Goal: Transaction & Acquisition: Purchase product/service

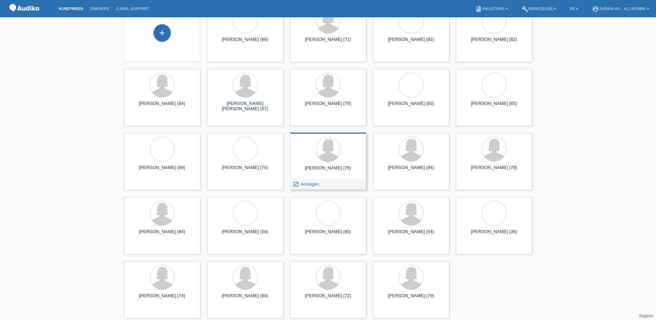
scroll to position [43, 0]
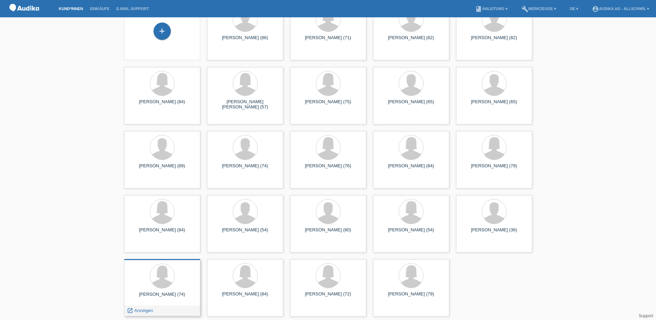
click at [172, 293] on div "[PERSON_NAME] (74)" at bounding box center [162, 296] width 65 height 11
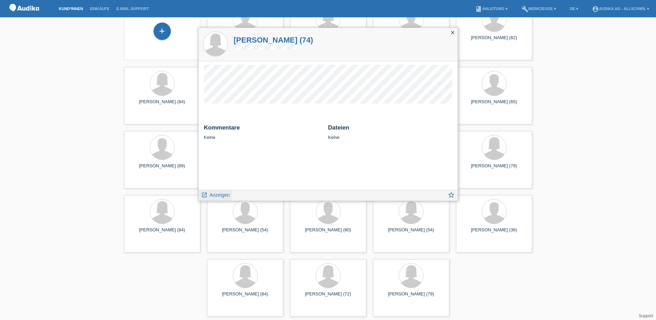
click at [217, 196] on span "Anzeigen" at bounding box center [220, 195] width 20 height 6
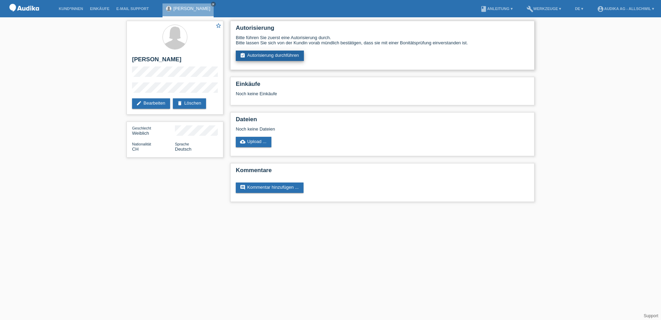
click at [286, 55] on link "assignment_turned_in Autorisierung durchführen" at bounding box center [270, 56] width 68 height 10
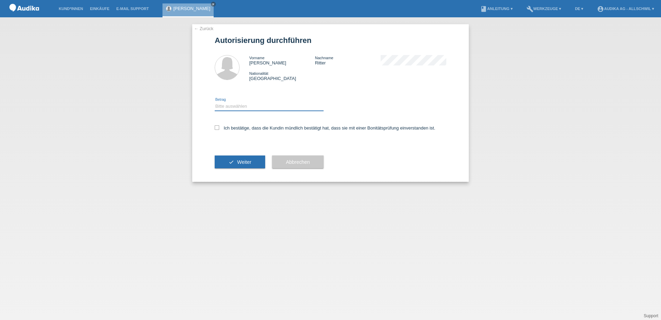
click at [257, 104] on select "Bitte auswählen CHF 1.00 - CHF 499.00 CHF 500.00 - CHF 1'999.00 CHF 2'000.00 - …" at bounding box center [269, 106] width 109 height 8
select select "1"
click at [215, 102] on select "Bitte auswählen CHF 1.00 - CHF 499.00 CHF 500.00 - CHF 1'999.00 CHF 2'000.00 - …" at bounding box center [269, 106] width 109 height 8
click at [222, 127] on label "Ich bestätige, dass die Kundin mündlich bestätigt hat, dass sie mit einer Bonit…" at bounding box center [325, 127] width 221 height 5
click at [219, 127] on input "Ich bestätige, dass die Kundin mündlich bestätigt hat, dass sie mit einer Bonit…" at bounding box center [217, 127] width 4 height 4
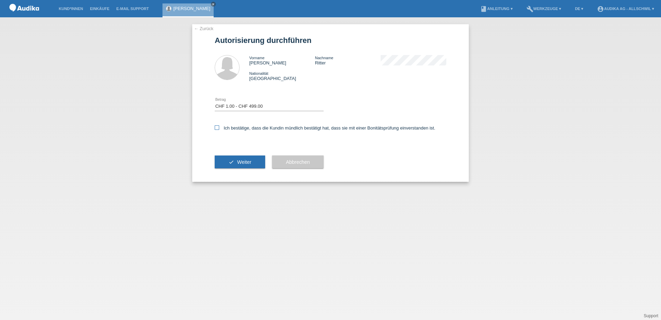
checkbox input "true"
click at [238, 161] on span "Weiter" at bounding box center [244, 162] width 14 height 6
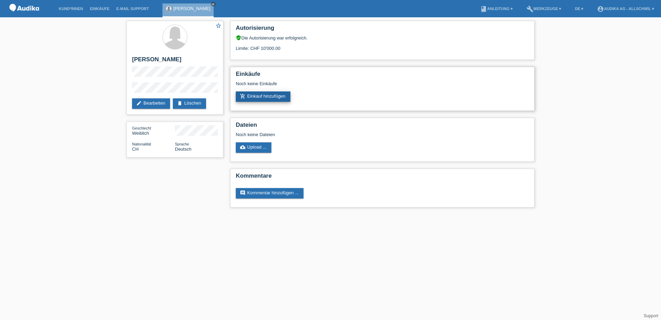
click at [278, 98] on link "add_shopping_cart Einkauf hinzufügen" at bounding box center [263, 96] width 55 height 10
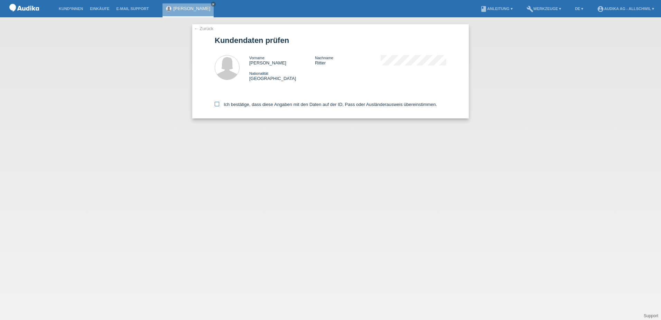
click at [277, 107] on label "Ich bestätige, dass diese Angaben mit den Daten auf der ID, Pass oder Ausländer…" at bounding box center [326, 104] width 222 height 5
click at [219, 106] on input "Ich bestätige, dass diese Angaben mit den Daten auf der ID, Pass oder Ausländer…" at bounding box center [217, 104] width 4 height 4
checkbox input "true"
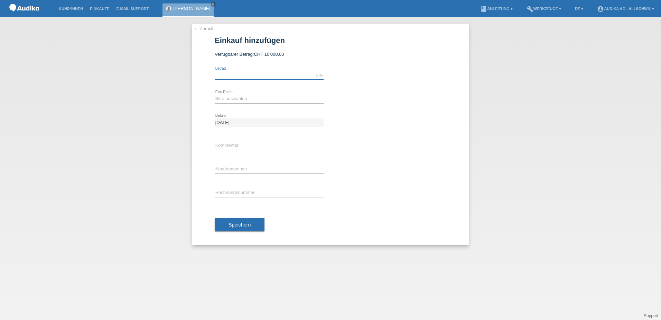
click at [289, 75] on input "text" at bounding box center [269, 75] width 109 height 9
type input "200.00"
click at [281, 98] on select "Bitte auswählen 12 Raten 24 Raten" at bounding box center [269, 98] width 109 height 8
select select "177"
click at [215, 94] on select "Bitte auswählen 12 Raten 24 Raten" at bounding box center [269, 98] width 109 height 8
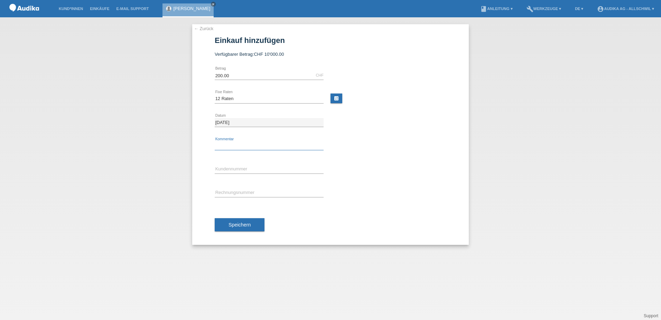
click at [262, 148] on input "text" at bounding box center [269, 145] width 109 height 9
click at [260, 163] on div "error Kundennummer" at bounding box center [269, 170] width 109 height 24
click at [260, 165] on input "C" at bounding box center [269, 169] width 109 height 9
click at [227, 168] on input "C" at bounding box center [269, 169] width 109 height 9
paste input "11906216"
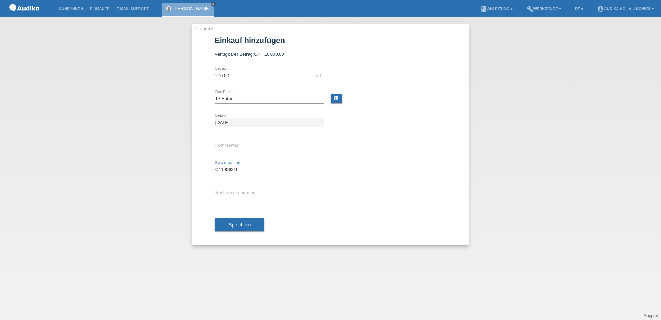
type input "C11906216"
type input "SOI"
click at [241, 192] on input "SOI" at bounding box center [269, 193] width 109 height 9
click at [260, 194] on input "SOI" at bounding box center [269, 193] width 109 height 9
click at [278, 168] on input "C11906216" at bounding box center [269, 169] width 109 height 9
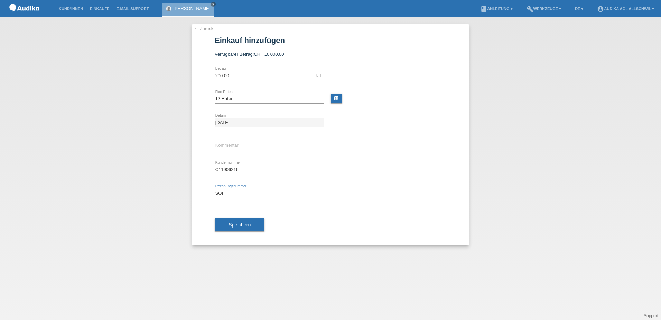
drag, startPoint x: 226, startPoint y: 193, endPoint x: 210, endPoint y: 196, distance: 15.8
click at [209, 194] on div "← Zurück Einkauf hinzufügen Verfügbarer Betrag: CHF 10'000.00 200.00 error" at bounding box center [330, 134] width 277 height 220
click at [240, 225] on span "Speichern" at bounding box center [240, 225] width 22 height 6
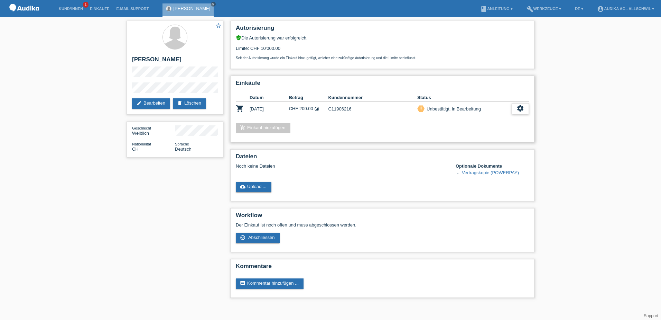
click at [517, 109] on icon "settings" at bounding box center [521, 108] width 8 height 8
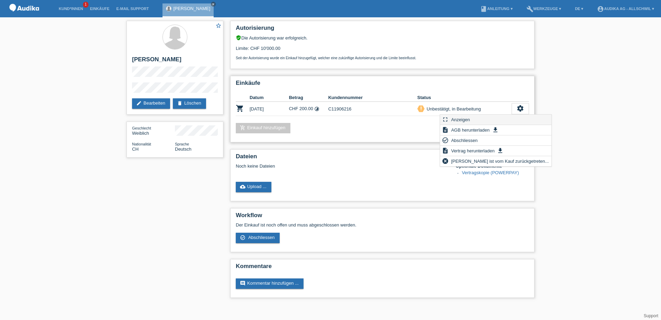
click at [473, 119] on div "fullscreen Anzeigen" at bounding box center [495, 120] width 111 height 10
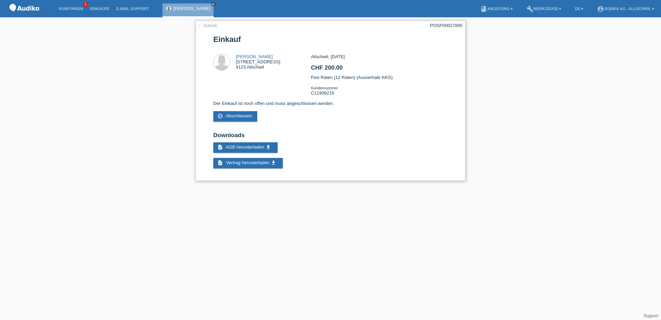
click at [204, 26] on link "← Zurück" at bounding box center [207, 25] width 19 height 5
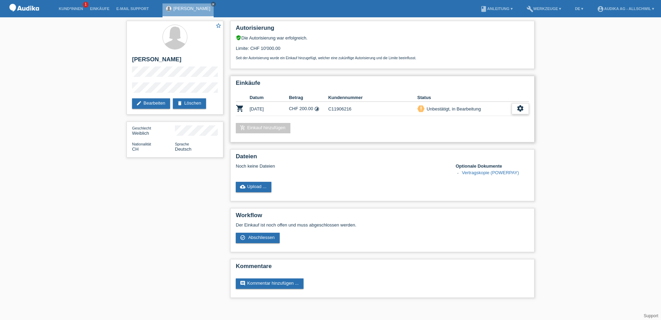
click at [519, 106] on icon "settings" at bounding box center [521, 108] width 8 height 8
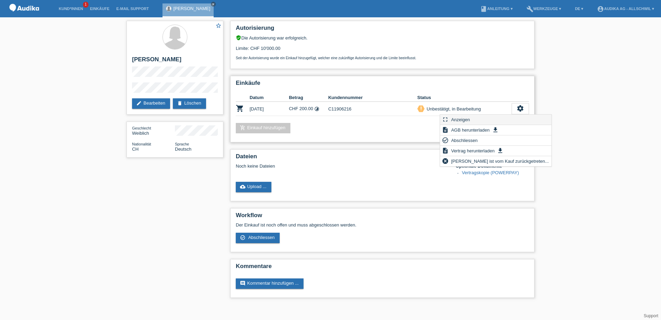
click at [502, 118] on div "fullscreen Anzeigen" at bounding box center [495, 120] width 111 height 10
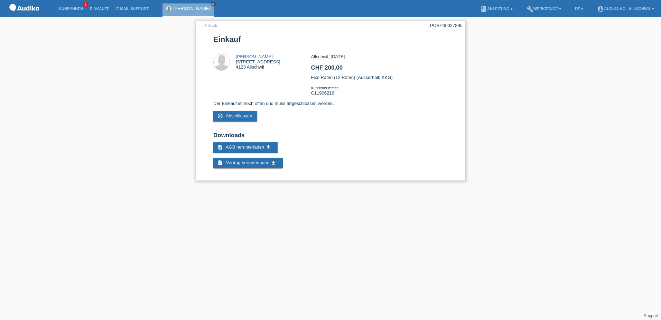
drag, startPoint x: 428, startPoint y: 26, endPoint x: 437, endPoint y: 25, distance: 9.4
click at [437, 25] on div "← Zurück POSP00027895 Einkauf Margrit [STREET_ADDRESS] CHF 200.00" at bounding box center [331, 101] width 270 height 160
copy div "SP00027895"
click at [56, 164] on div "← Zurück POSP00027895 Einkauf Margrit [STREET_ADDRESS] CHF 200.00" at bounding box center [330, 102] width 661 height 170
click at [201, 26] on link "← Zurück" at bounding box center [207, 25] width 19 height 5
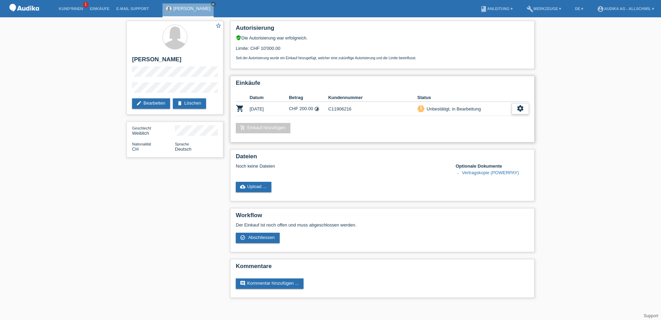
click at [521, 109] on icon "settings" at bounding box center [521, 108] width 8 height 8
click at [483, 144] on div "check_circle_outline Abschliessen" at bounding box center [495, 140] width 111 height 10
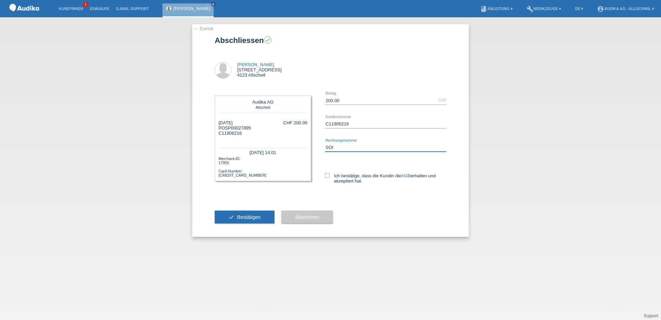
click at [362, 145] on input "SOI" at bounding box center [385, 147] width 121 height 9
paste input "000354"
drag, startPoint x: 356, startPoint y: 145, endPoint x: 333, endPoint y: 149, distance: 23.4
click at [333, 149] on input "SOI000354" at bounding box center [385, 147] width 121 height 9
paste input "00035487"
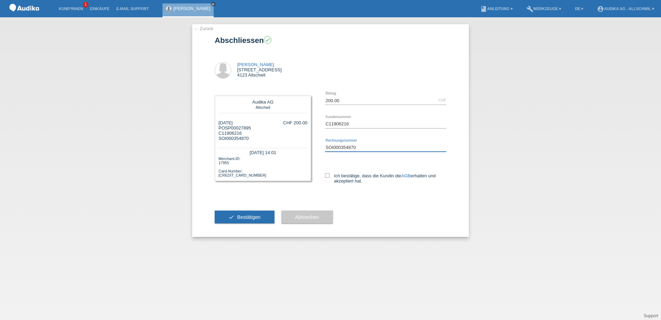
type input "SOI000354870"
click at [328, 174] on icon at bounding box center [327, 175] width 4 height 4
click at [328, 174] on input "Ich bestätige, dass die Kundin die AGB erhalten und akzeptiert hat." at bounding box center [327, 175] width 4 height 4
checkbox input "true"
click at [257, 214] on span "Bestätigen" at bounding box center [249, 217] width 24 height 6
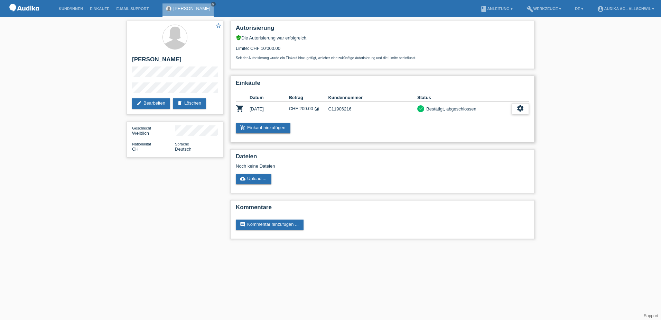
click at [521, 108] on icon "settings" at bounding box center [521, 108] width 8 height 8
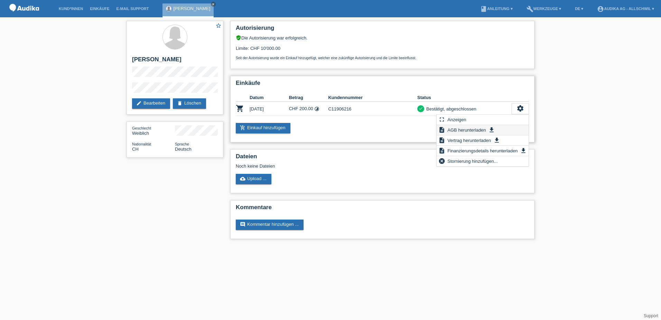
click at [482, 128] on span "AGB herunterladen" at bounding box center [467, 130] width 40 height 8
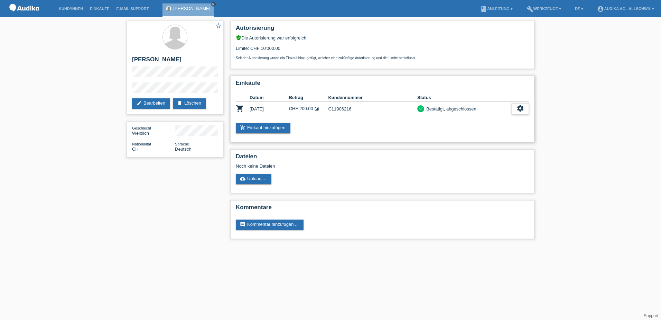
click at [522, 106] on icon "settings" at bounding box center [521, 108] width 8 height 8
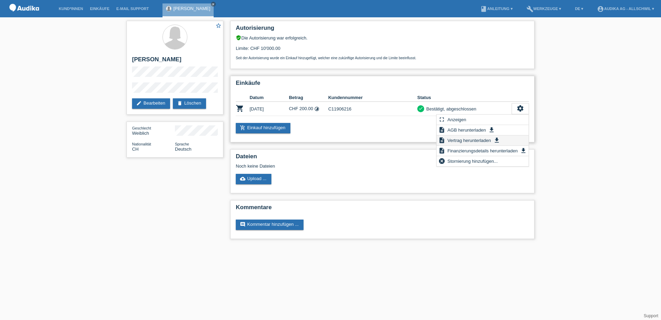
click at [499, 139] on icon "get_app" at bounding box center [497, 140] width 7 height 7
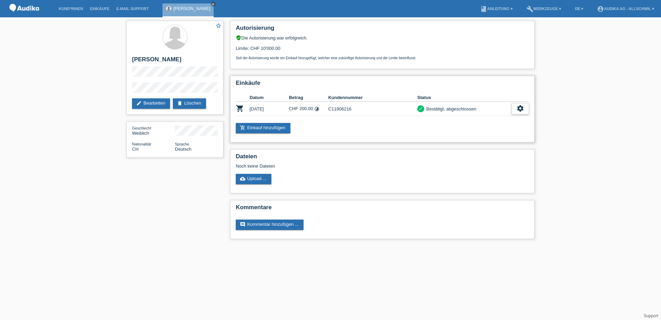
click at [519, 110] on icon "settings" at bounding box center [521, 108] width 8 height 8
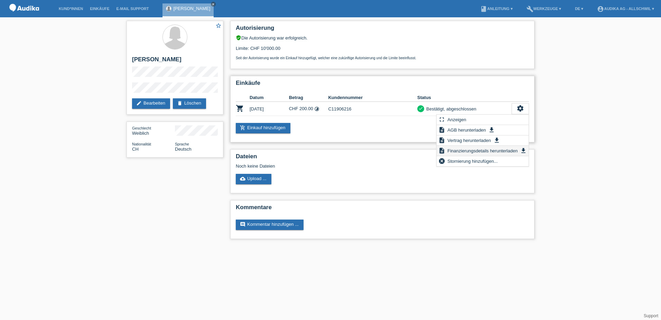
click at [501, 148] on span "Finanzierungsdetails herunterladen" at bounding box center [483, 150] width 72 height 8
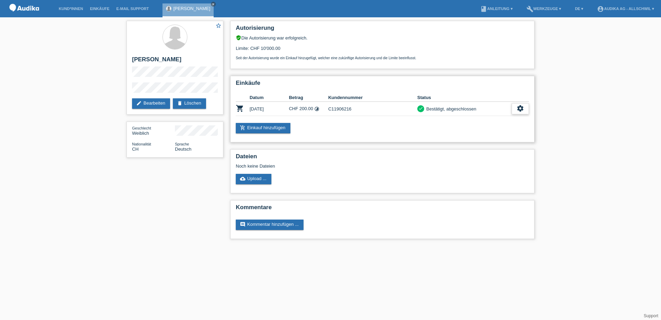
click at [520, 109] on icon "settings" at bounding box center [521, 108] width 8 height 8
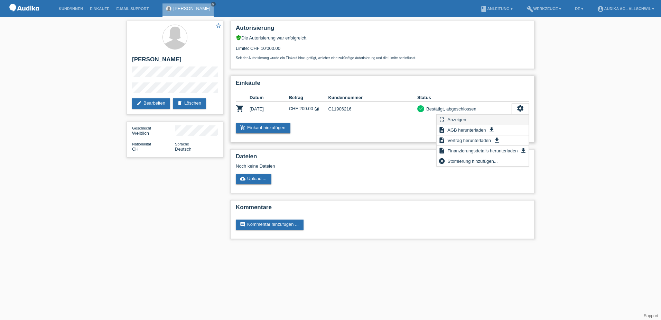
click at [512, 120] on div "fullscreen Anzeigen" at bounding box center [483, 120] width 92 height 10
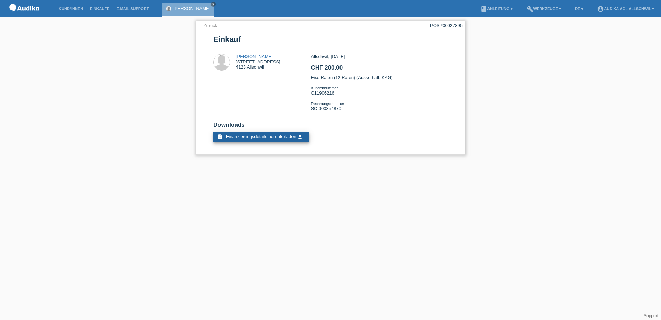
click at [279, 135] on span "Finanzierungsdetails herunterladen" at bounding box center [261, 136] width 70 height 5
click at [249, 132] on link "description Finanzierungsdetails herunterladen get_app" at bounding box center [261, 137] width 96 height 10
click at [207, 27] on link "← Zurück" at bounding box center [207, 25] width 19 height 5
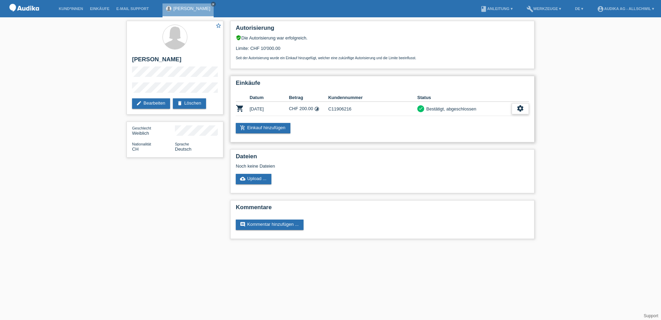
click at [520, 108] on icon "settings" at bounding box center [521, 108] width 8 height 8
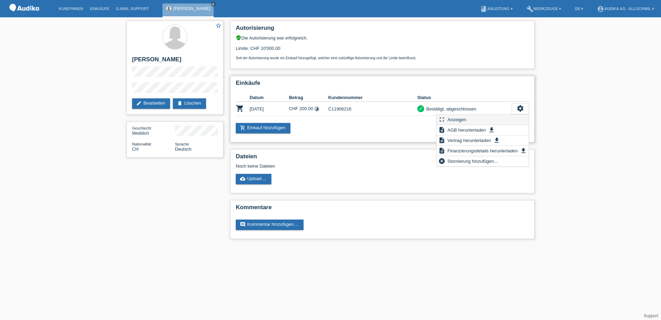
click at [466, 120] on span "Anzeigen" at bounding box center [457, 119] width 21 height 8
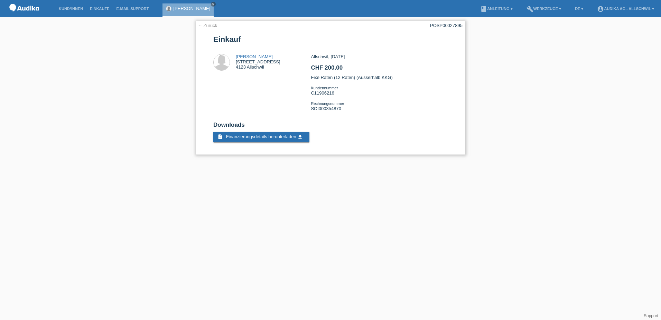
click at [208, 23] on link "← Zurück" at bounding box center [207, 25] width 19 height 5
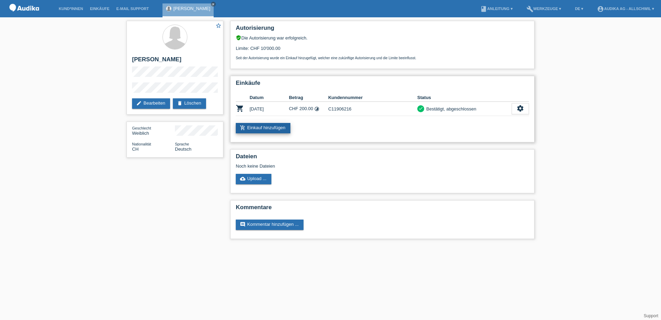
click at [270, 130] on link "add_shopping_cart Einkauf hinzufügen" at bounding box center [263, 128] width 55 height 10
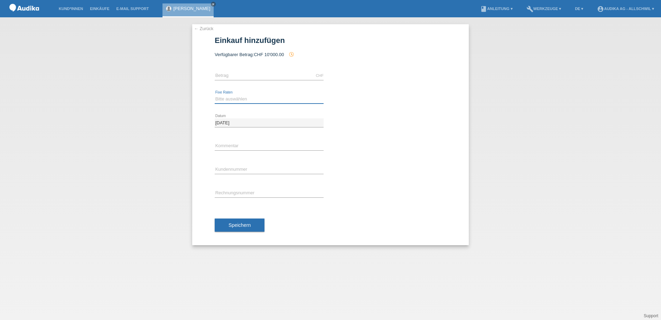
click at [256, 99] on select "Bitte auswählen 12 Raten 24 Raten" at bounding box center [269, 99] width 109 height 8
select select "177"
click at [215, 95] on select "Bitte auswählen 12 Raten 24 Raten" at bounding box center [269, 99] width 109 height 8
click at [238, 76] on input "text" at bounding box center [269, 75] width 109 height 9
type input "200.00"
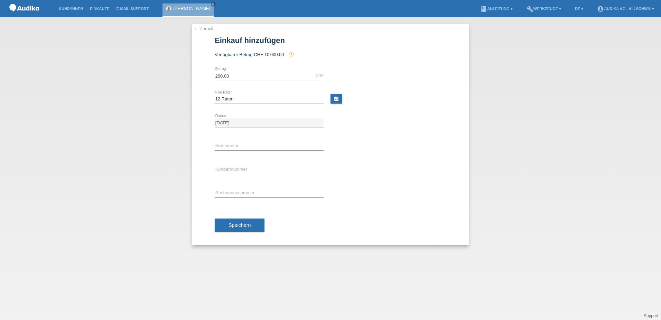
click at [334, 99] on link "calculate" at bounding box center [337, 99] width 12 height 10
type input "200.00"
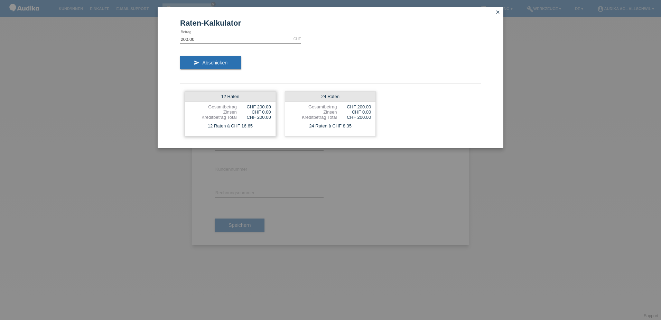
click at [230, 119] on div "Kreditbetrag Total" at bounding box center [213, 117] width 47 height 5
click at [233, 104] on div "Gesamtbetrag" at bounding box center [213, 106] width 47 height 5
click at [239, 99] on div "12 Raten" at bounding box center [230, 97] width 91 height 10
click at [241, 98] on div "12 Raten" at bounding box center [230, 97] width 91 height 10
click at [235, 97] on div "12 Raten" at bounding box center [230, 97] width 91 height 10
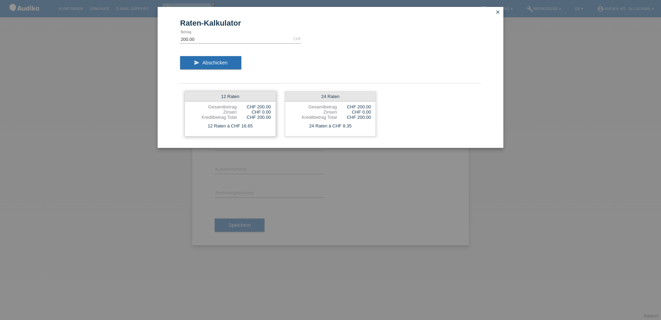
click at [234, 102] on div "12 Raten Gesamtbetrag CHF 200.00 Zinsen CHF 0.00 Kreditbetrag Total CHF 200.00 …" at bounding box center [230, 113] width 91 height 45
click at [209, 38] on input "200.00" at bounding box center [240, 39] width 121 height 9
click at [206, 60] on span "Abschicken" at bounding box center [214, 63] width 25 height 6
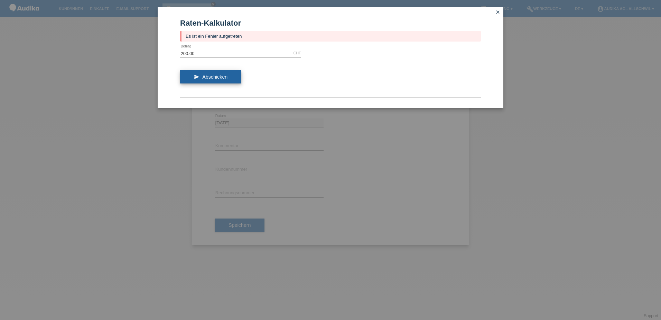
click at [205, 74] on span "Abschicken" at bounding box center [214, 77] width 25 height 6
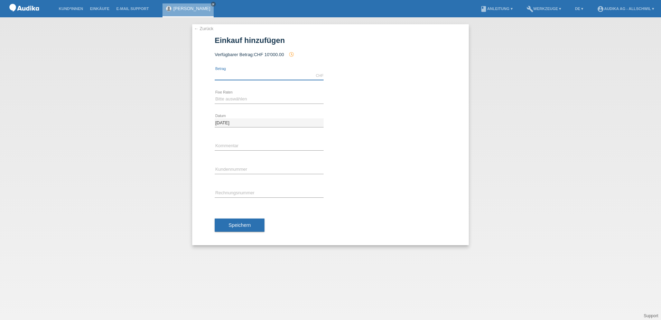
click at [247, 74] on input "text" at bounding box center [269, 75] width 109 height 9
type input "200.00"
click at [335, 99] on link "calculate" at bounding box center [337, 99] width 12 height 10
type input "200.00"
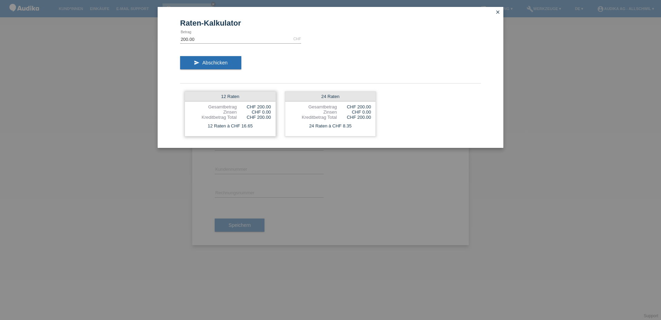
click at [262, 114] on div "CHF 0.00" at bounding box center [254, 111] width 34 height 5
click at [252, 127] on div "12 Raten à CHF 16.65" at bounding box center [230, 125] width 91 height 9
click at [231, 122] on div "12 Raten à CHF 16.65" at bounding box center [230, 125] width 91 height 9
drag, startPoint x: 231, startPoint y: 122, endPoint x: 214, endPoint y: 98, distance: 30.3
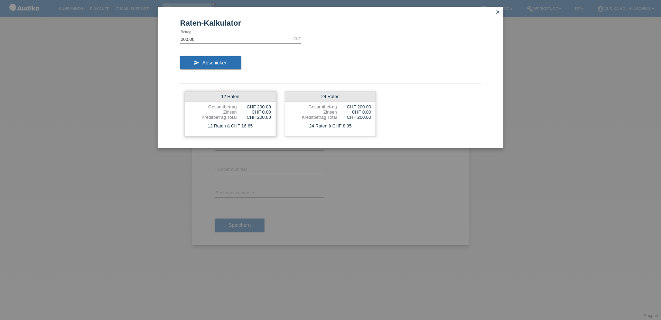
click at [214, 98] on div "12 Raten" at bounding box center [230, 97] width 91 height 10
click at [218, 62] on span "Abschicken" at bounding box center [214, 63] width 25 height 6
click at [252, 103] on div "12 Raten Gesamtbetrag CHF 200.00 Zinsen CHF 0.00 Kreditbetrag Total CHF 200.00 …" at bounding box center [230, 113] width 91 height 45
click at [240, 118] on div "CHF 200.00" at bounding box center [254, 117] width 34 height 5
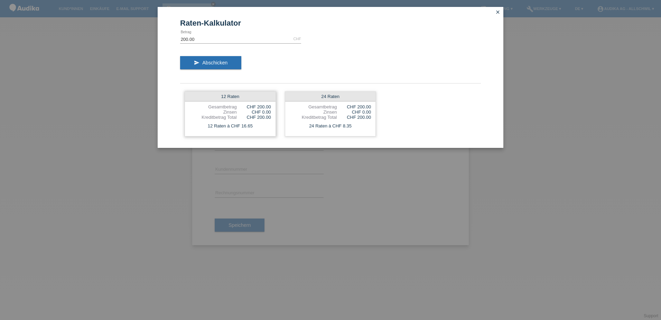
drag, startPoint x: 240, startPoint y: 118, endPoint x: 273, endPoint y: 112, distance: 33.4
click at [273, 112] on div "12 Raten Gesamtbetrag CHF 200.00 Zinsen CHF 0.00 Kreditbetrag Total CHF 200.00 …" at bounding box center [230, 113] width 91 height 45
drag, startPoint x: 273, startPoint y: 112, endPoint x: 289, endPoint y: 113, distance: 15.3
click at [289, 113] on div "24 Raten Gesamtbetrag CHF 200.00 Zinsen CHF 0.00 Kreditbetrag Total CHF 200.00 …" at bounding box center [330, 113] width 91 height 45
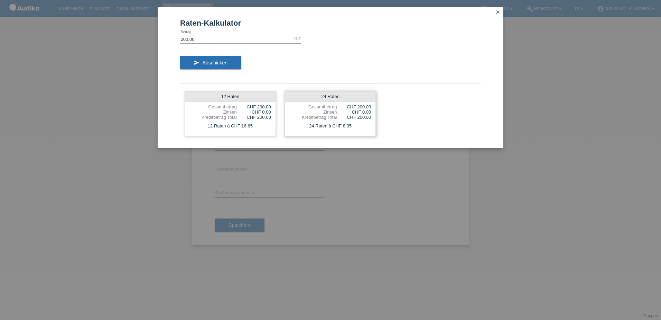
click at [290, 113] on div "24 Raten Gesamtbetrag CHF 200.00 Zinsen CHF 0.00 Kreditbetrag Total CHF 200.00 …" at bounding box center [330, 113] width 91 height 45
click at [290, 113] on div "Zinsen" at bounding box center [313, 111] width 47 height 5
click at [228, 125] on div "12 Raten à CHF 16.65" at bounding box center [230, 125] width 91 height 9
click at [499, 15] on link "close" at bounding box center [498, 13] width 9 height 8
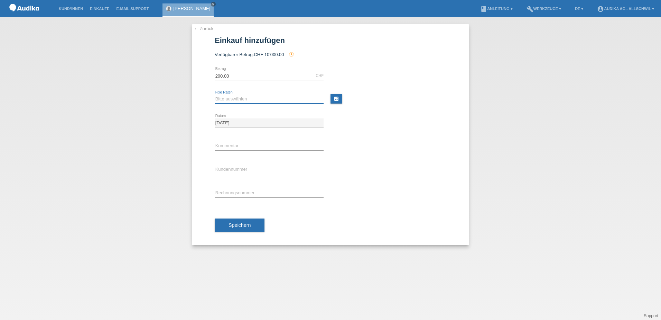
click at [253, 98] on select "Bitte auswählen 12 Raten 24 Raten" at bounding box center [269, 99] width 109 height 8
select select "177"
click at [215, 95] on select "Bitte auswählen 12 Raten 24 Raten" at bounding box center [269, 99] width 109 height 8
click at [337, 97] on link "calculate" at bounding box center [337, 99] width 12 height 10
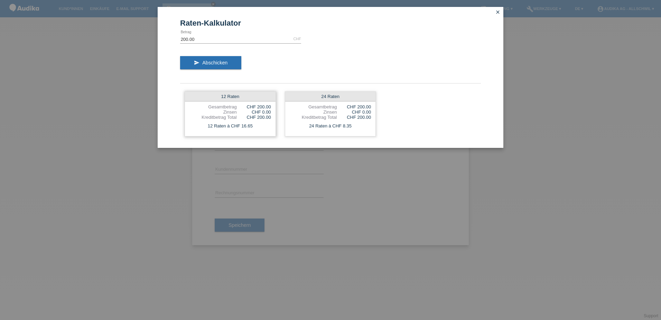
click at [242, 108] on div "CHF 200.00" at bounding box center [254, 106] width 34 height 5
click at [242, 102] on div "12 Raten Gesamtbetrag CHF 200.00 Zinsen CHF 0.00 Kreditbetrag Total CHF 200.00 …" at bounding box center [230, 113] width 91 height 45
drag, startPoint x: 242, startPoint y: 102, endPoint x: 253, endPoint y: 106, distance: 11.8
click at [253, 106] on div "CHF 200.00" at bounding box center [254, 106] width 34 height 5
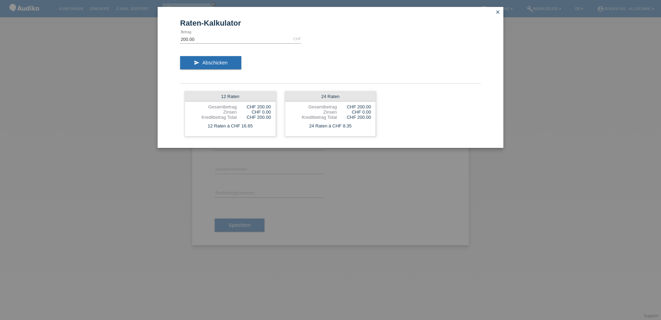
click at [499, 12] on icon "close" at bounding box center [498, 12] width 6 height 6
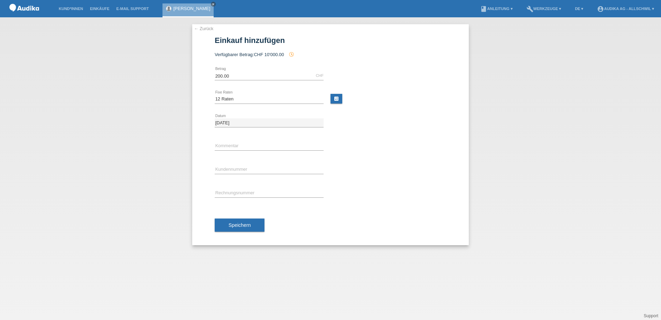
click at [207, 32] on div "← Zurück Einkauf hinzufügen Verfügbarer Betrag: CHF 10'000.00 history_toggle_off" at bounding box center [330, 134] width 277 height 221
click at [233, 81] on div "200.00 CHF error Betrag" at bounding box center [269, 76] width 109 height 24
click at [207, 27] on link "← Zurück" at bounding box center [203, 28] width 19 height 5
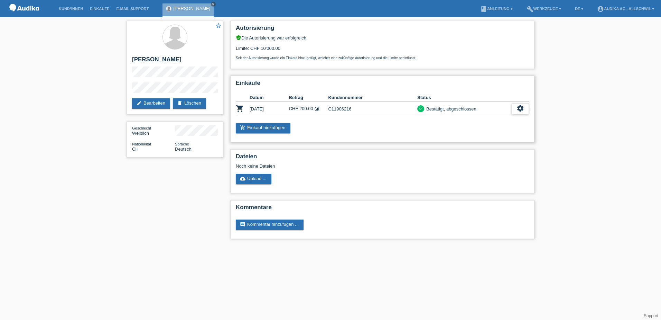
click at [524, 110] on icon "settings" at bounding box center [521, 108] width 8 height 8
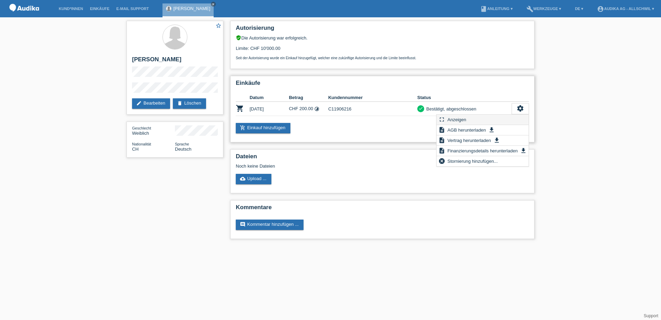
click at [513, 120] on div "fullscreen Anzeigen" at bounding box center [483, 120] width 92 height 10
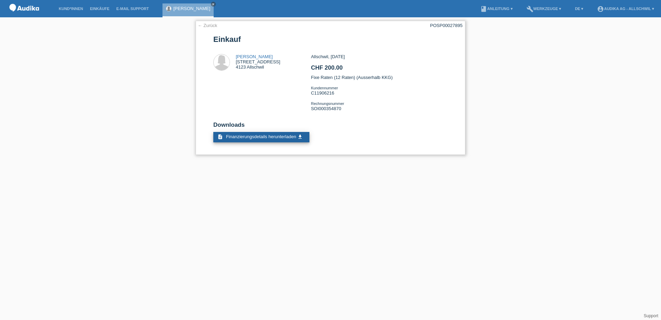
click at [290, 135] on span "Finanzierungsdetails herunterladen" at bounding box center [261, 136] width 70 height 5
click at [205, 23] on link "← Zurück" at bounding box center [207, 25] width 19 height 5
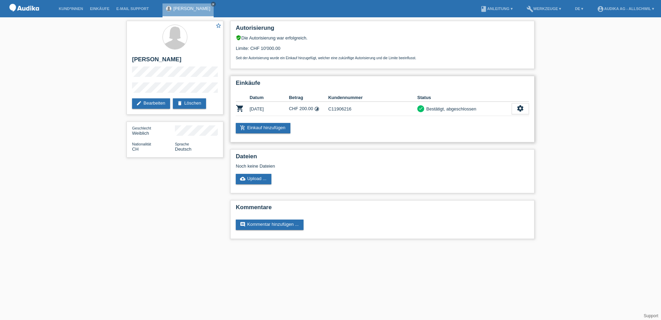
click at [518, 102] on td "settings fullscreen Anzeigen description AGB herunterladen get_app description …" at bounding box center [520, 109] width 17 height 14
click at [521, 106] on icon "settings" at bounding box center [521, 108] width 8 height 8
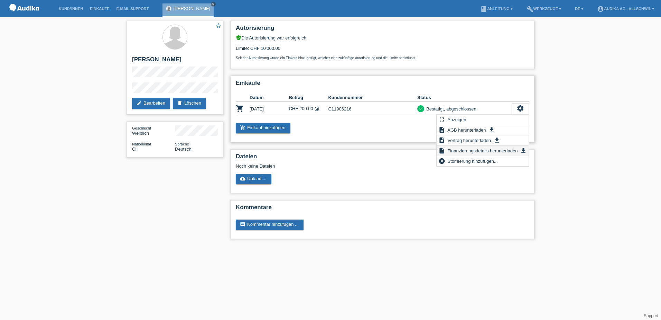
click at [503, 147] on span "Finanzierungsdetails herunterladen" at bounding box center [483, 150] width 72 height 8
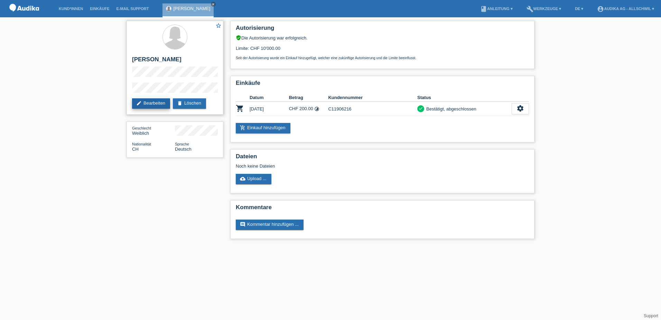
click at [152, 101] on link "edit Bearbeiten" at bounding box center [151, 103] width 38 height 10
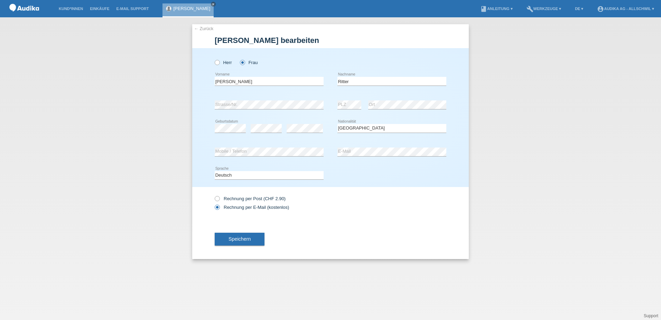
select select "CH"
click at [255, 240] on button "Speichern" at bounding box center [240, 238] width 50 height 13
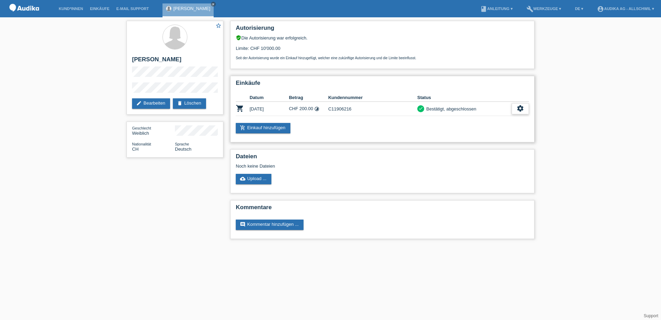
click at [521, 109] on icon "settings" at bounding box center [521, 108] width 8 height 8
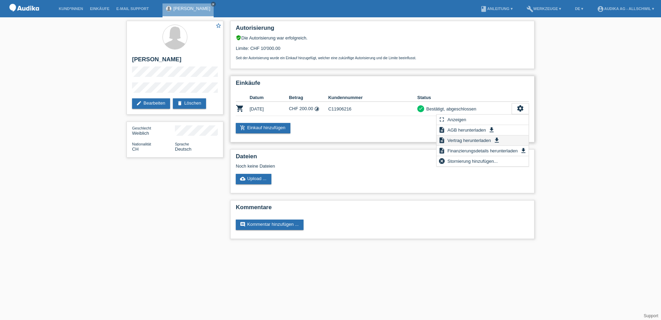
click at [499, 142] on icon "get_app" at bounding box center [497, 140] width 7 height 7
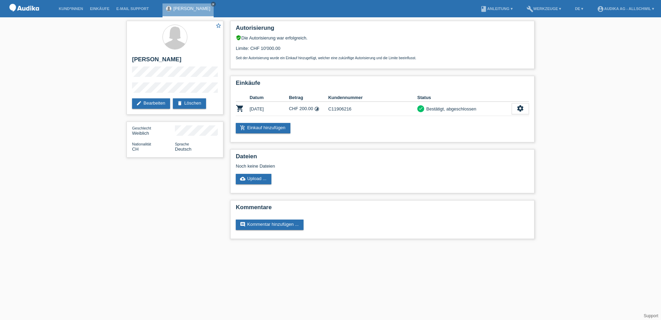
click at [90, 203] on div "star_border [PERSON_NAME] edit Bearbeiten delete Löschen Geschlecht Weiblich Na…" at bounding box center [330, 131] width 661 height 228
